Goal: Book appointment/travel/reservation

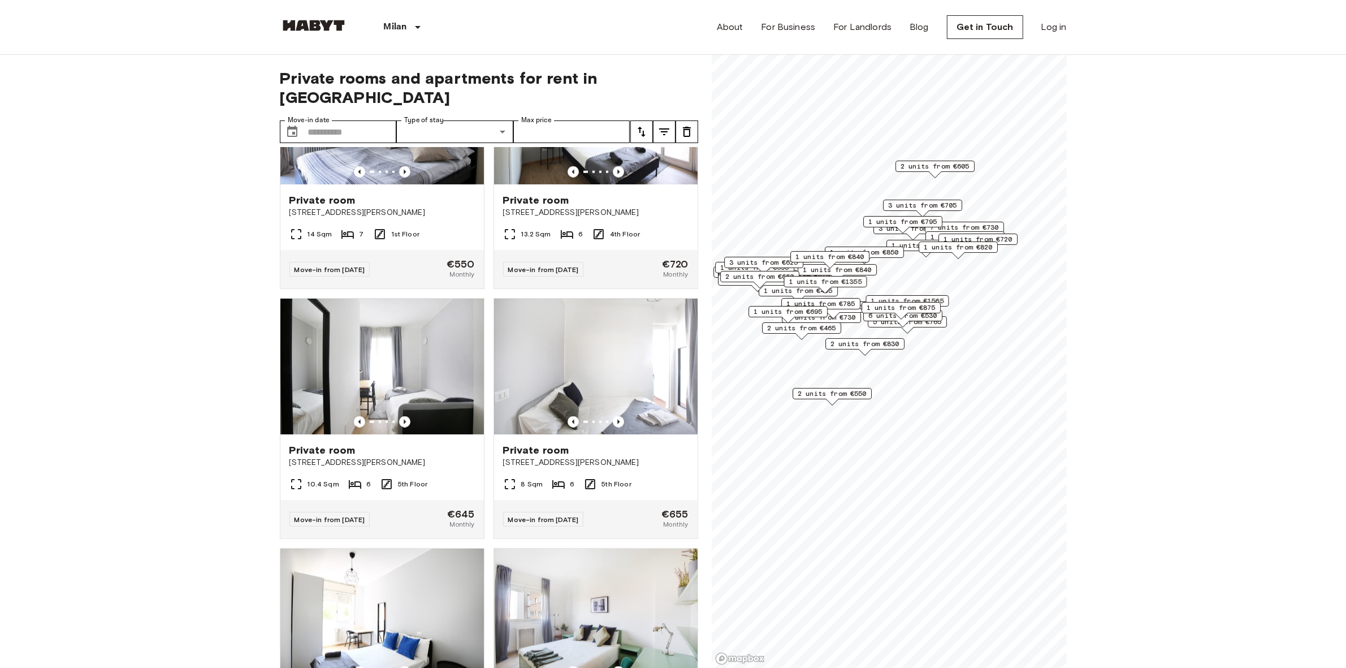
scroll to position [2064, 0]
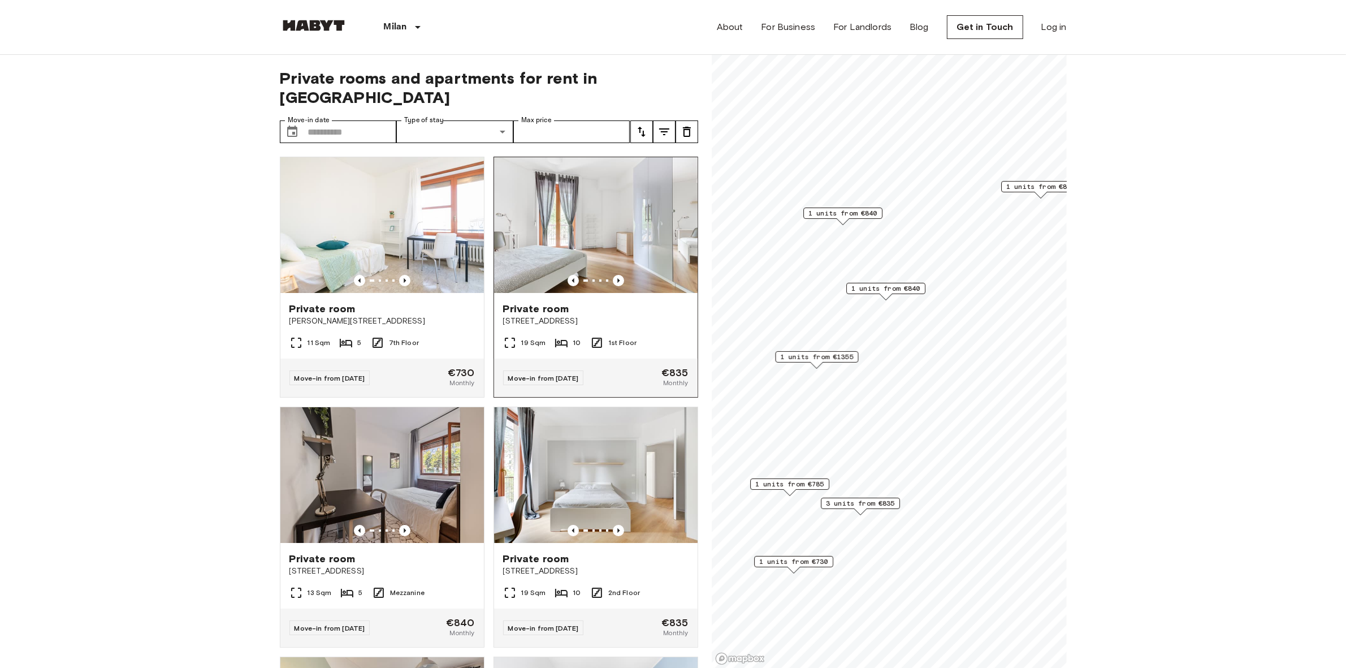
click at [637, 360] on div "Move-in from [DATE] €835 Monthly" at bounding box center [596, 377] width 204 height 38
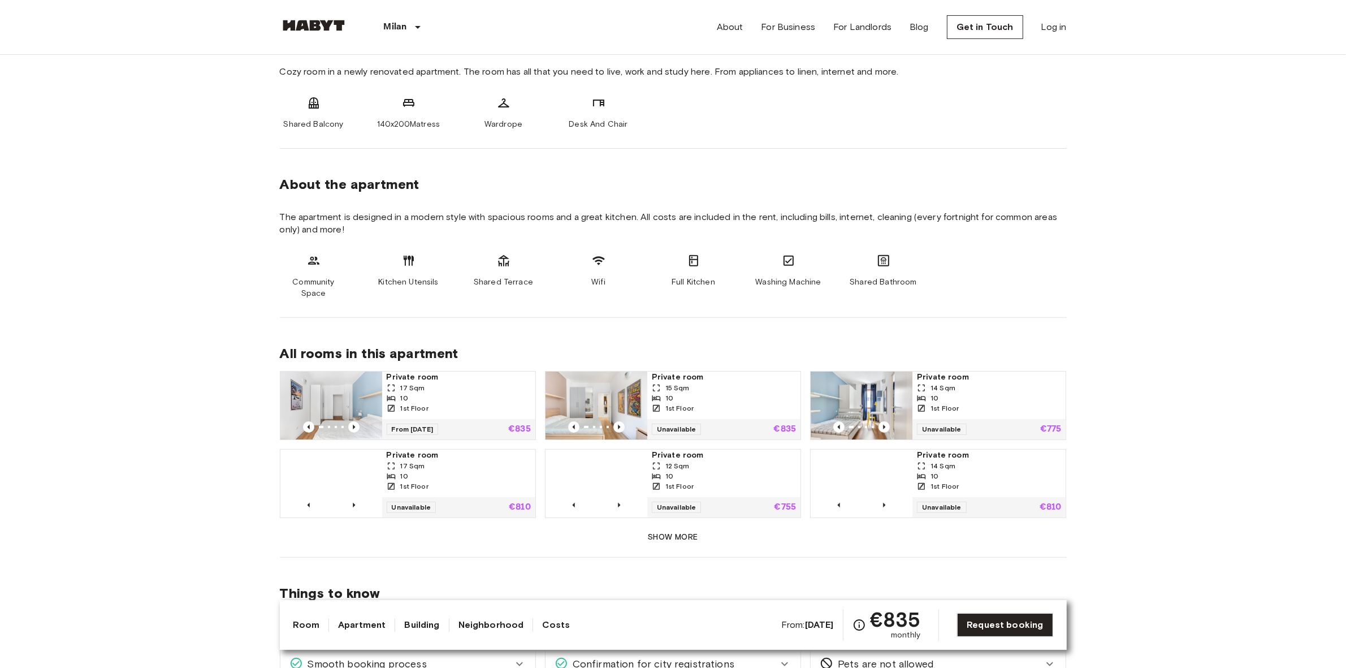
scroll to position [283, 0]
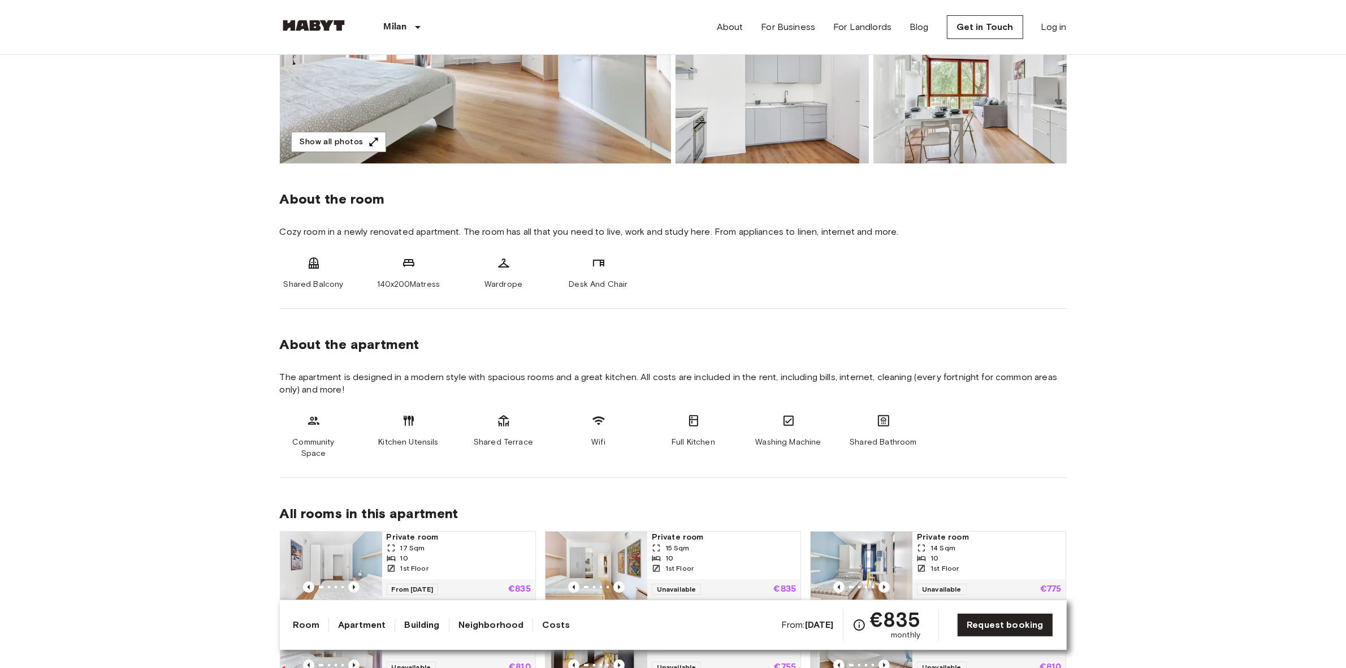
click at [597, 447] on span "Wifi" at bounding box center [598, 442] width 14 height 11
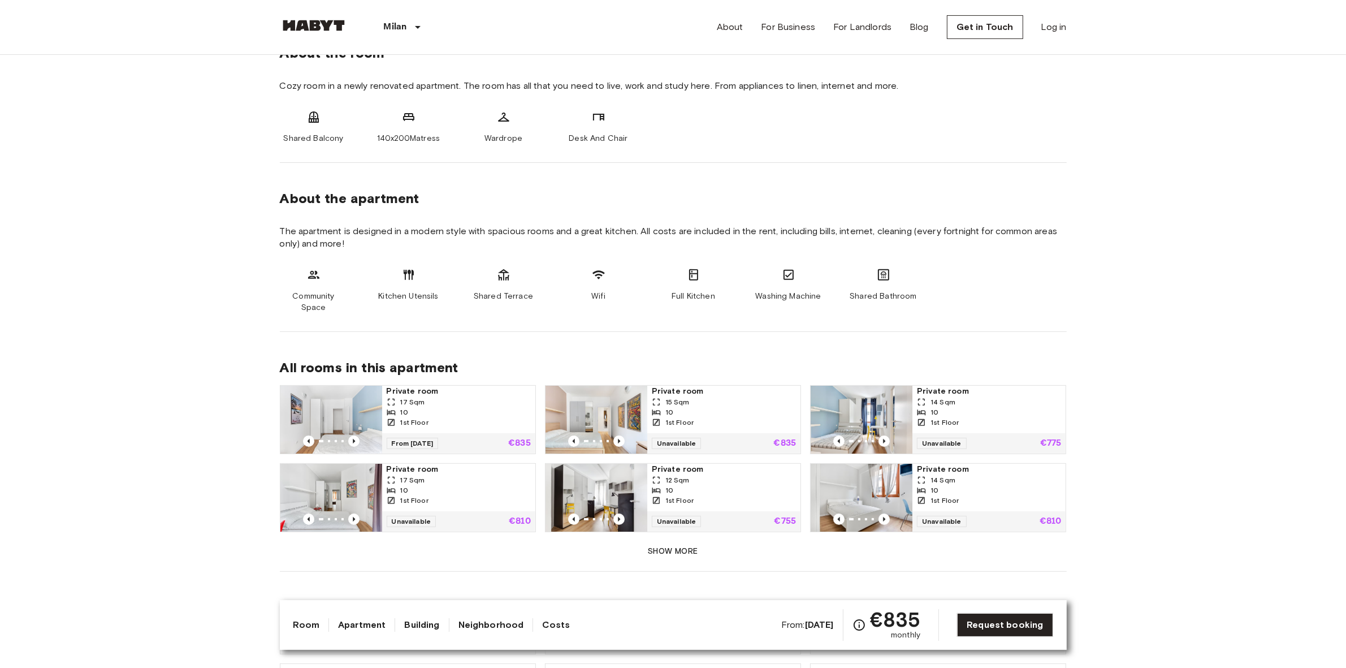
scroll to position [424, 0]
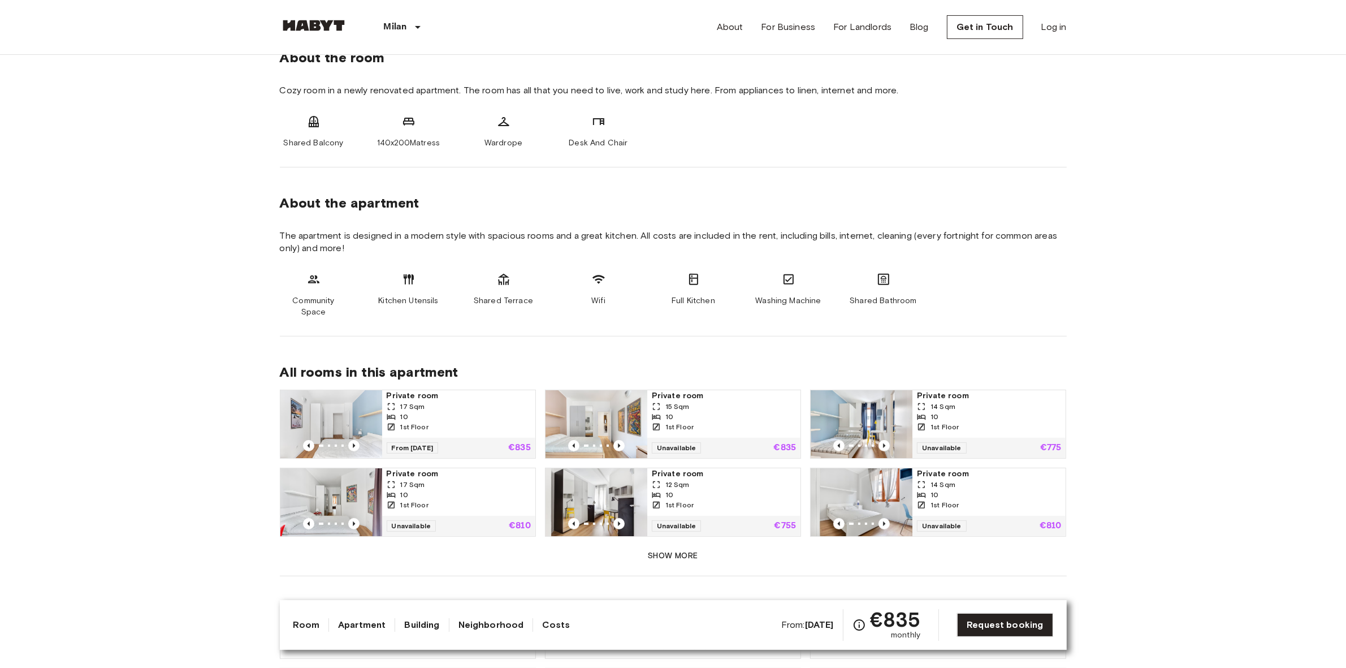
click at [651, 555] on button "Show more" at bounding box center [673, 556] width 787 height 21
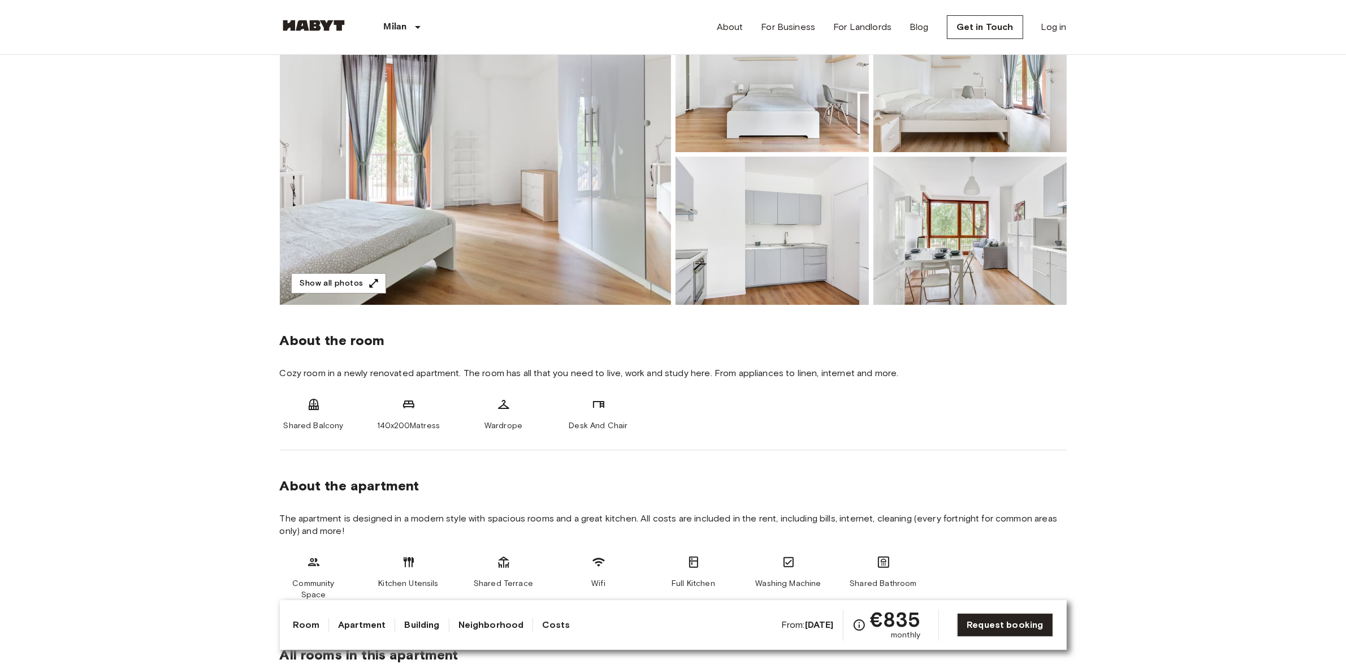
scroll to position [0, 0]
